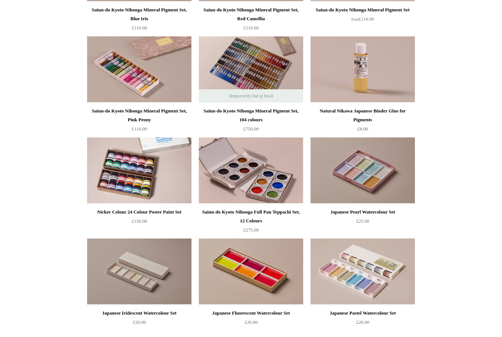
scroll to position [767, 0]
click at [107, 158] on img at bounding box center [139, 171] width 104 height 66
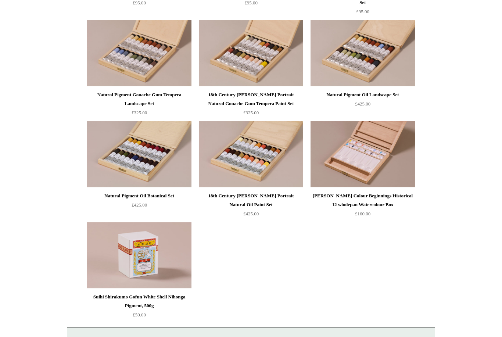
scroll to position [1491, 0]
click at [392, 164] on img at bounding box center [363, 154] width 104 height 66
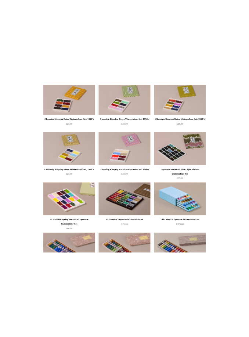
scroll to position [1185, 0]
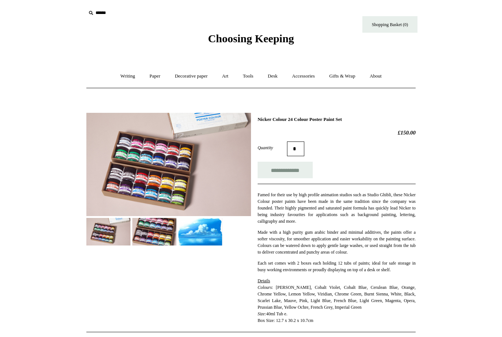
click at [151, 238] on img at bounding box center [154, 232] width 44 height 28
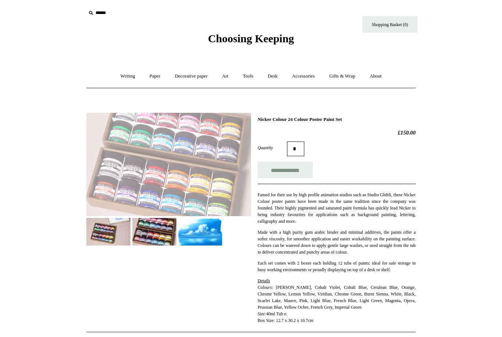
click at [192, 236] on img at bounding box center [200, 232] width 44 height 28
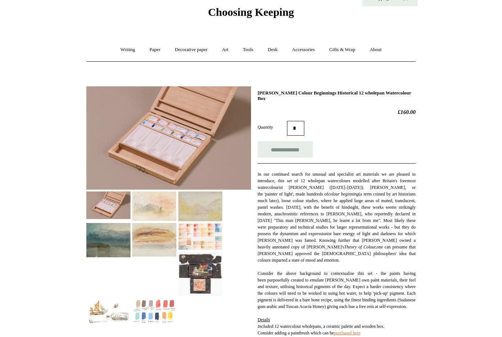
scroll to position [26, 0]
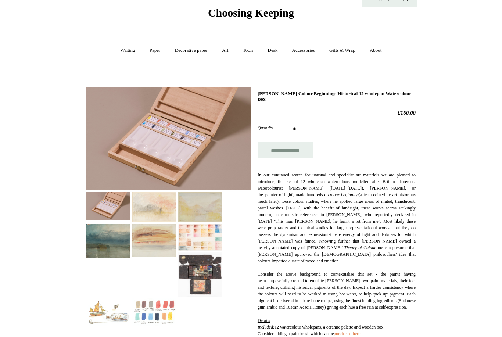
click at [110, 213] on img at bounding box center [108, 206] width 44 height 28
click at [96, 203] on img at bounding box center [108, 206] width 44 height 28
click at [154, 315] on img at bounding box center [154, 313] width 44 height 28
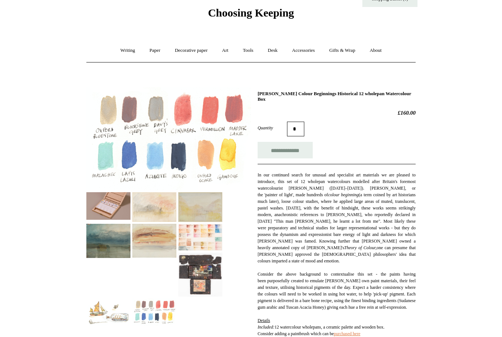
click at [107, 313] on img at bounding box center [108, 313] width 44 height 28
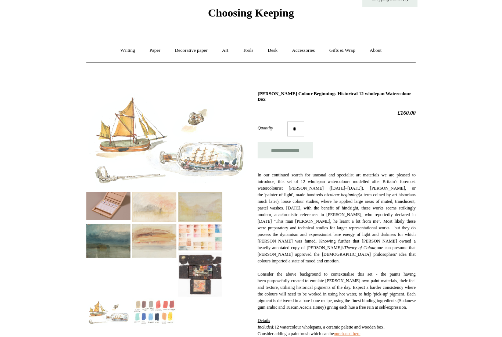
click at [206, 275] on img at bounding box center [200, 275] width 44 height 44
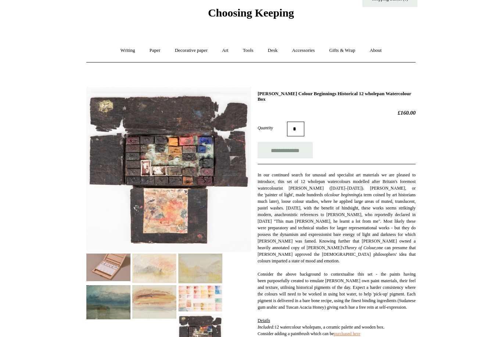
click at [195, 297] on img at bounding box center [200, 298] width 44 height 27
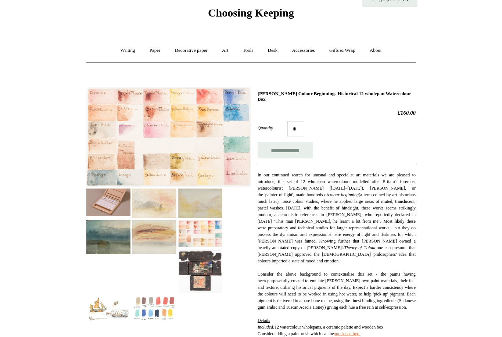
click at [101, 208] on img at bounding box center [108, 203] width 44 height 28
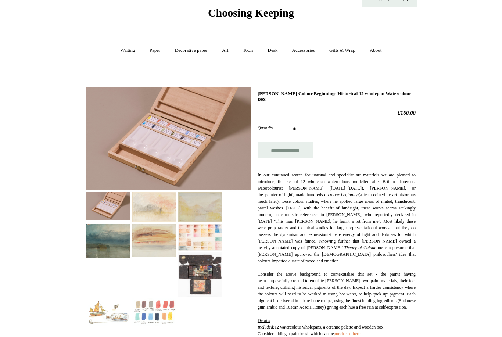
click at [189, 271] on img at bounding box center [200, 275] width 44 height 44
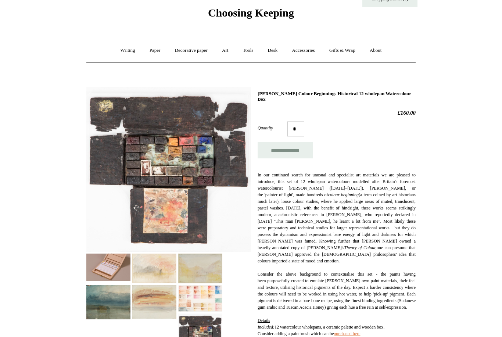
click at [157, 290] on img at bounding box center [154, 301] width 44 height 33
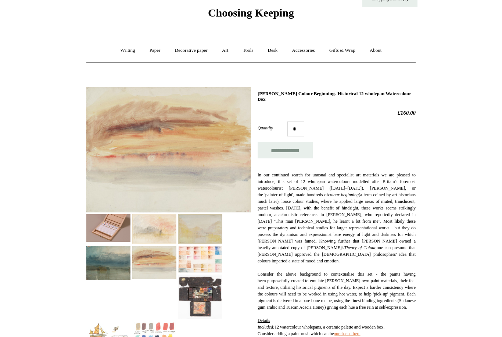
click at [106, 263] on img at bounding box center [108, 263] width 44 height 34
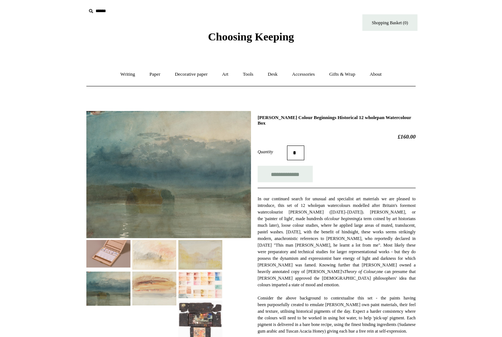
scroll to position [0, 0]
